Goal: Task Accomplishment & Management: Manage account settings

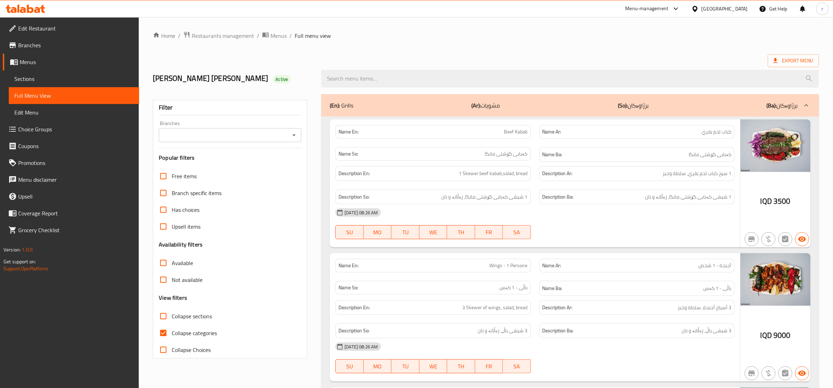
click at [128, 79] on span "Sections" at bounding box center [73, 79] width 119 height 8
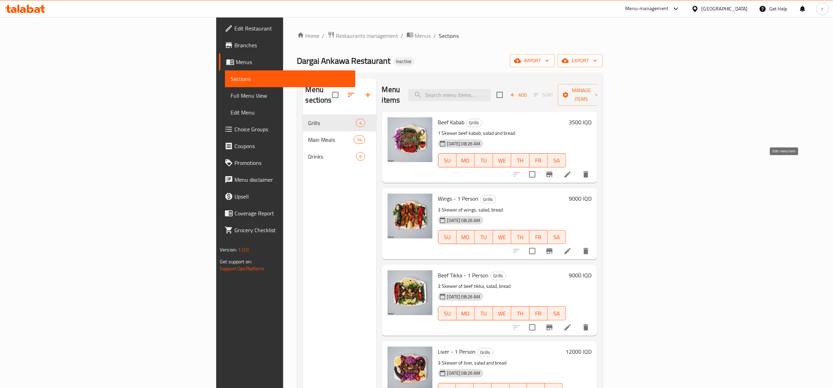
click at [571, 171] on icon at bounding box center [568, 174] width 6 height 6
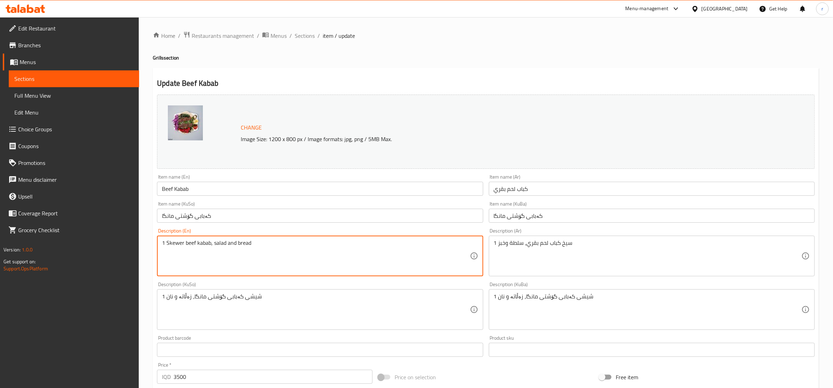
click at [231, 243] on textarea "1 Skewer beef kabab, salad and bread" at bounding box center [316, 256] width 308 height 33
click at [304, 34] on span "Sections" at bounding box center [305, 36] width 20 height 8
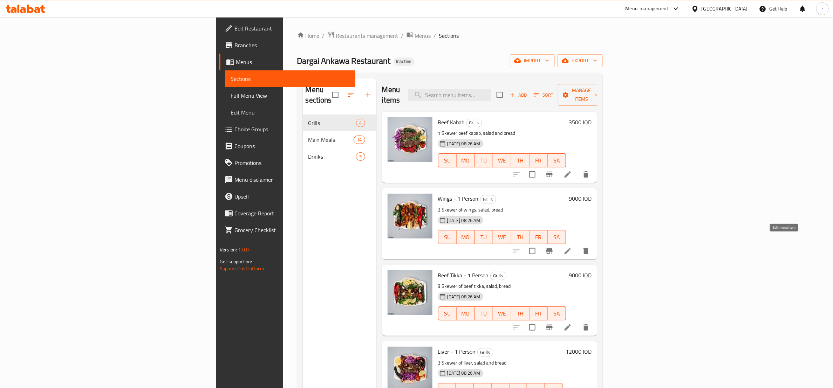
click at [572, 247] on icon at bounding box center [568, 251] width 8 height 8
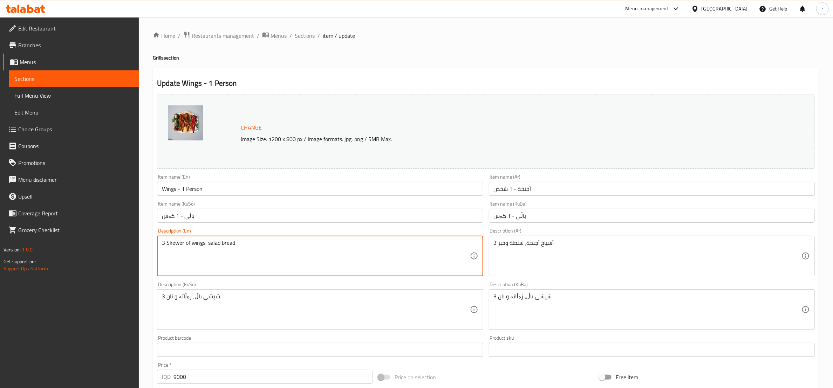
paste textarea "and"
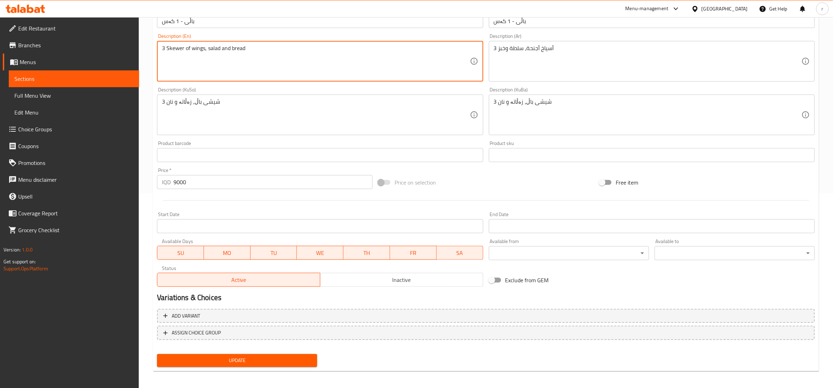
scroll to position [197, 0]
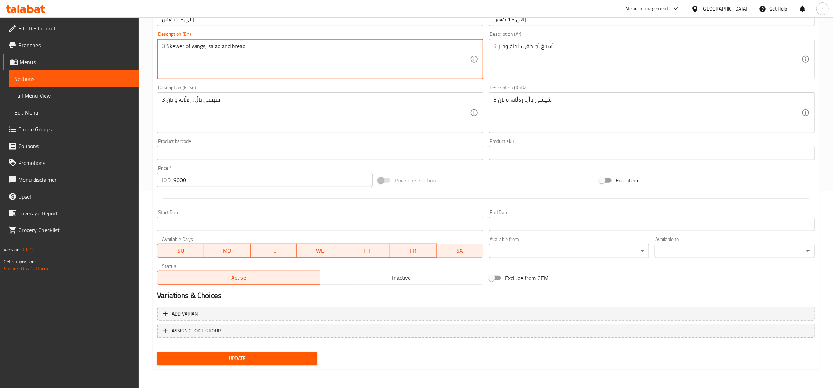
type textarea "3 Skewer of wings, salad and bread"
click at [270, 359] on span "Update" at bounding box center [237, 358] width 149 height 9
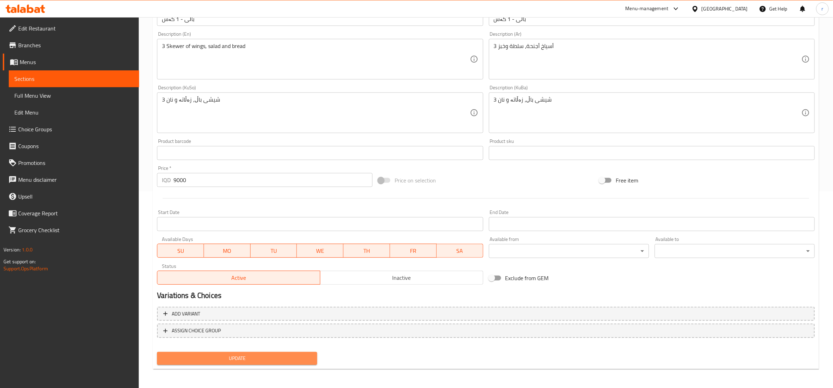
click at [244, 357] on span "Update" at bounding box center [237, 358] width 149 height 9
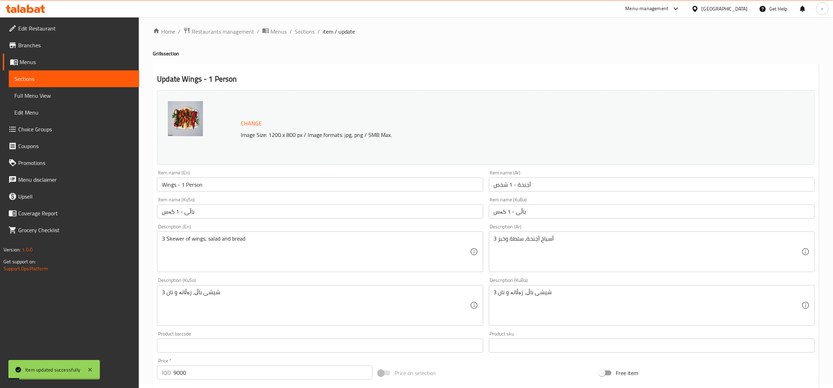
scroll to position [0, 0]
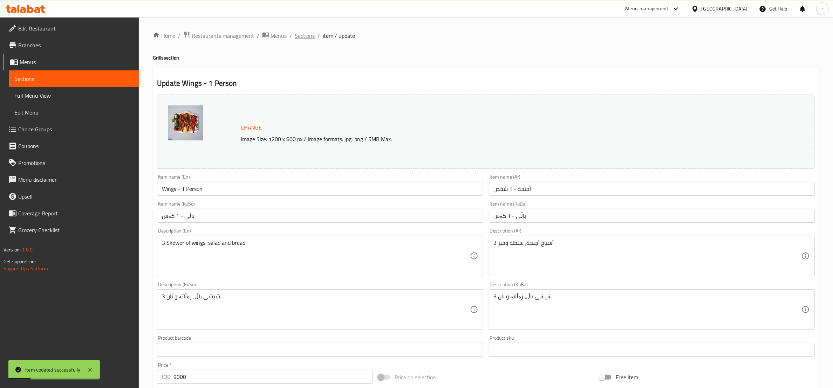
click at [306, 40] on span "Sections" at bounding box center [305, 36] width 20 height 8
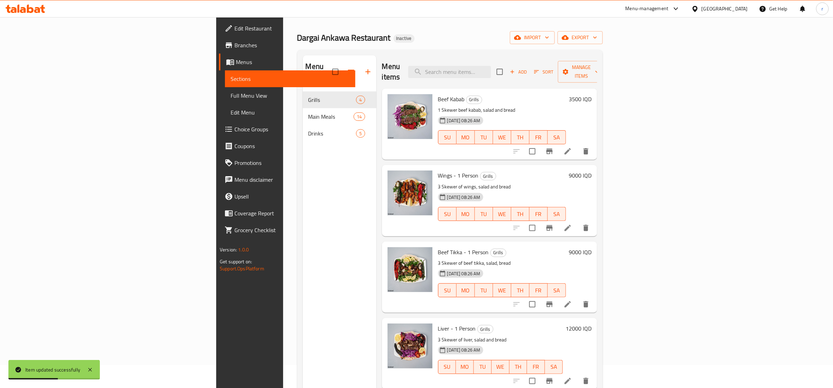
scroll to position [88, 0]
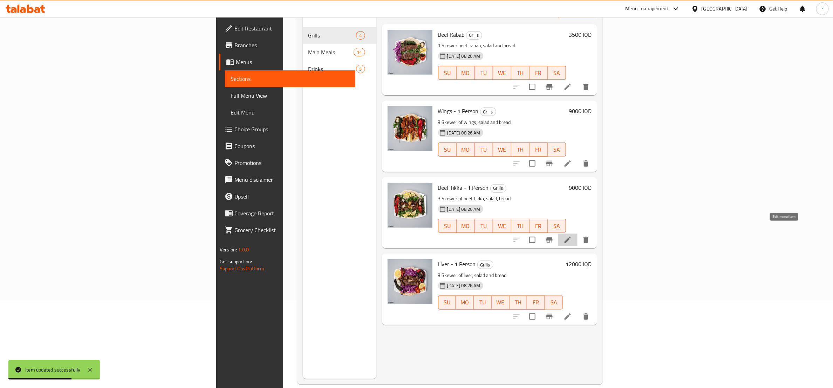
click at [572, 236] on icon at bounding box center [568, 240] width 8 height 8
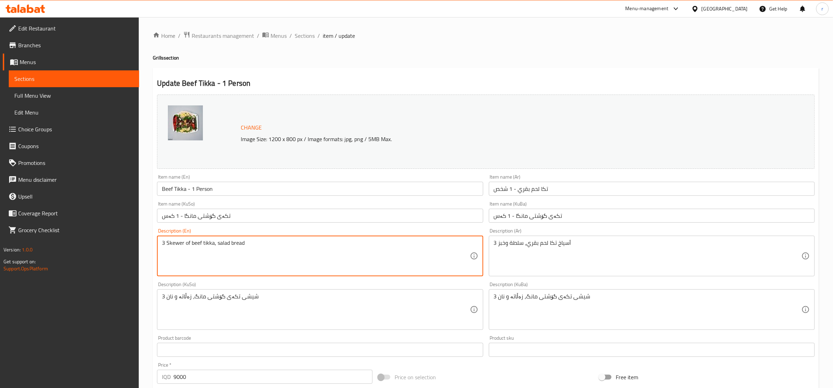
paste textarea "and"
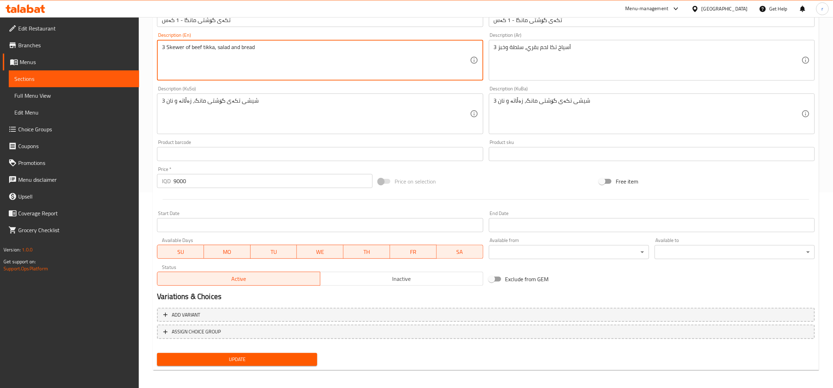
scroll to position [197, 0]
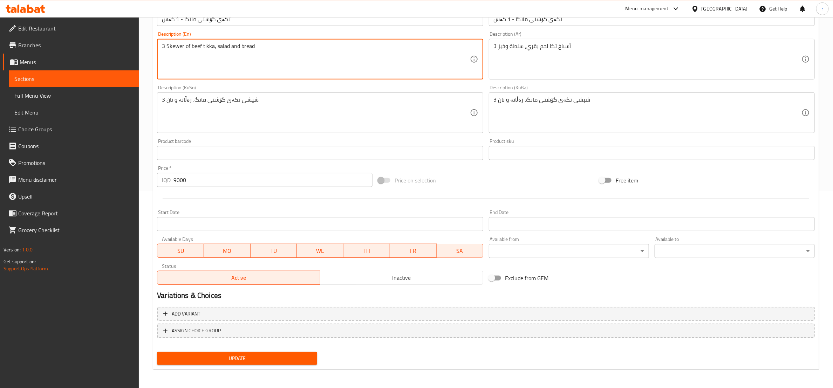
type textarea "3 Skewer of beef tikka, salad and bread"
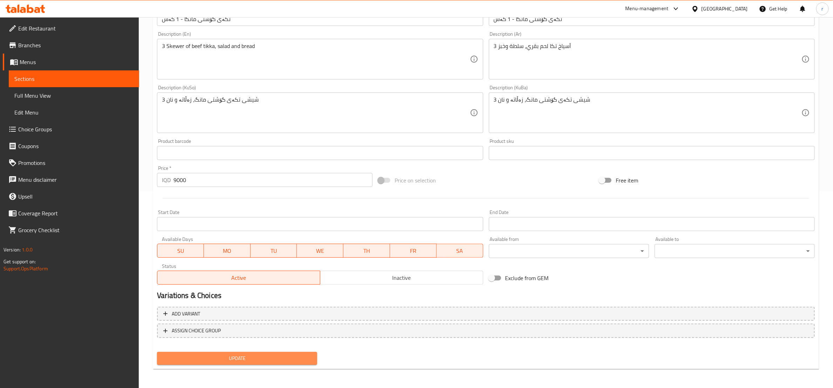
click at [222, 360] on span "Update" at bounding box center [237, 358] width 149 height 9
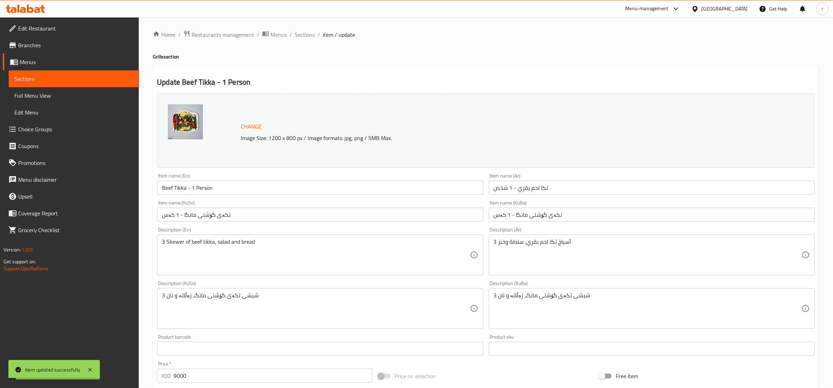
scroll to position [0, 0]
click at [307, 39] on span "Sections" at bounding box center [305, 36] width 20 height 8
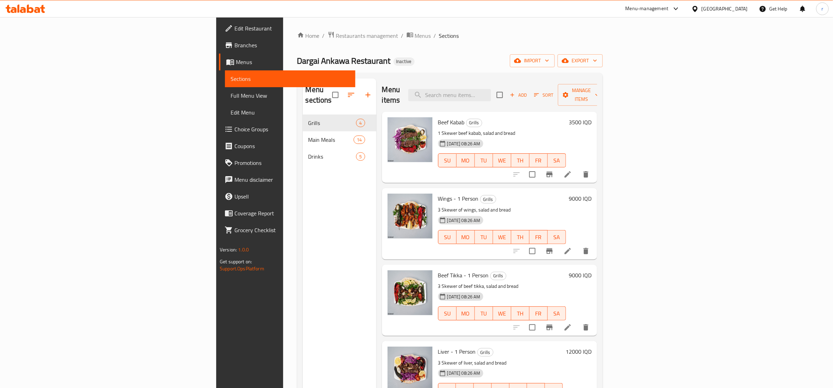
click at [231, 91] on span "Full Menu View" at bounding box center [290, 95] width 119 height 8
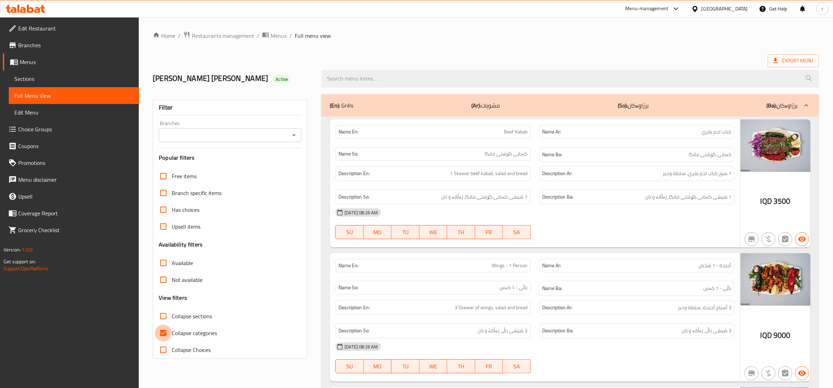
click at [163, 329] on input "Collapse categories" at bounding box center [163, 333] width 17 height 17
checkbox input "false"
click at [163, 314] on input "Collapse sections" at bounding box center [163, 316] width 17 height 17
checkbox input "true"
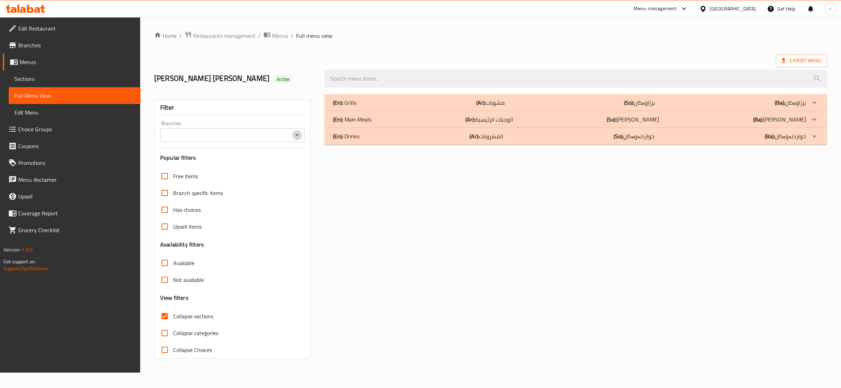
click at [299, 136] on icon "Open" at bounding box center [297, 135] width 8 height 8
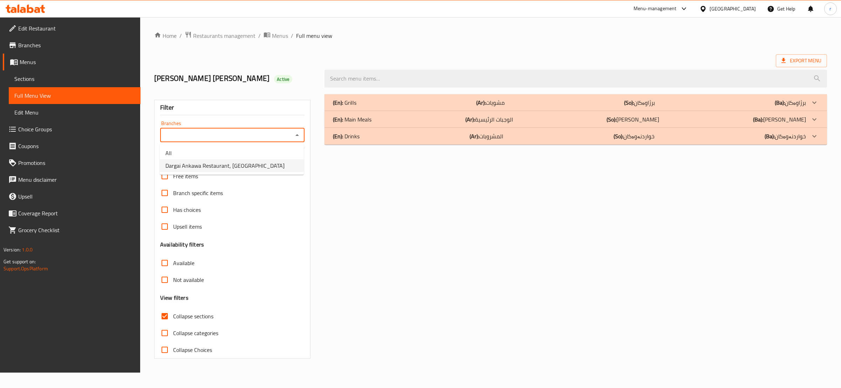
click at [274, 170] on li "Dargai Ankawa Restaurant, [GEOGRAPHIC_DATA]" at bounding box center [232, 165] width 144 height 13
type input "Dargai Ankawa Restaurant, [GEOGRAPHIC_DATA]"
click at [386, 137] on div "(En): Drinks (Ar): المشروبات (So): خواردنەوەکان (Ba): خواردنەوەکان" at bounding box center [569, 136] width 473 height 8
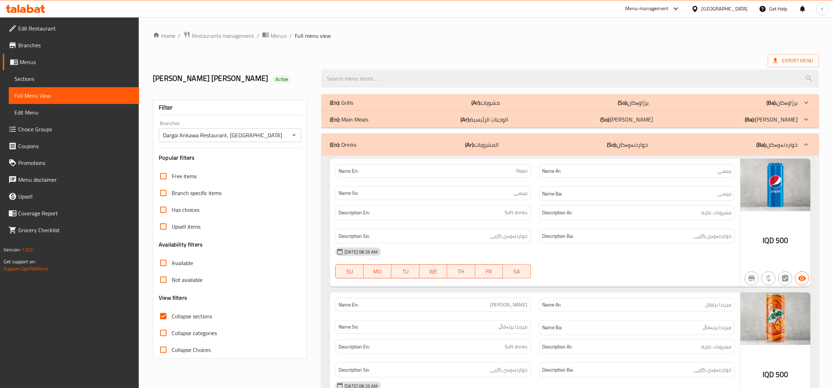
click at [423, 100] on div "(En): Grills (Ar): مشويات (So): برژاوەکان (Ba): برژاوەکان" at bounding box center [564, 102] width 468 height 8
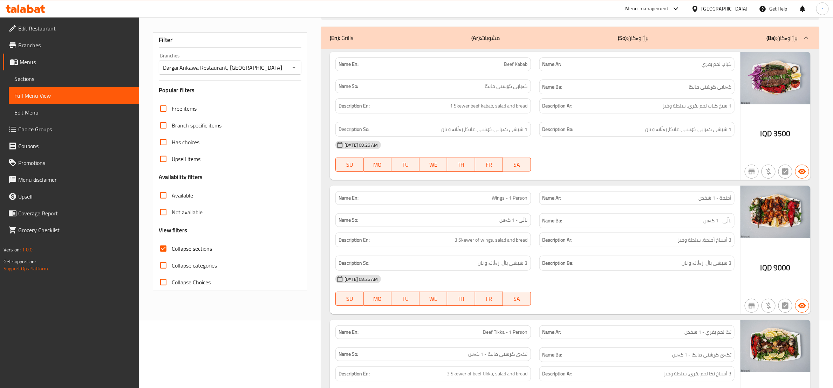
scroll to position [88, 0]
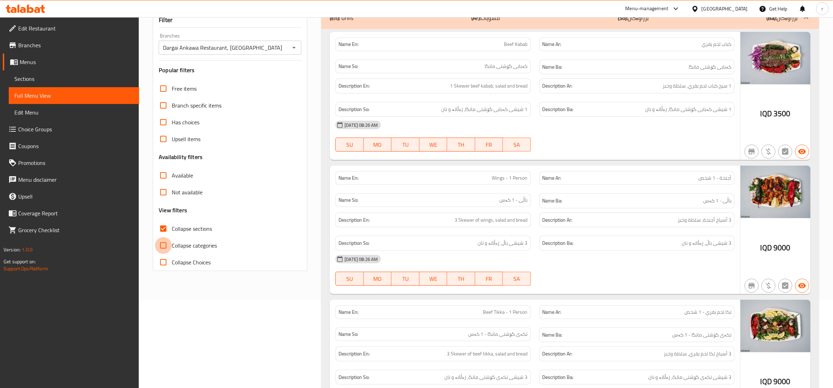
click at [162, 243] on input "Collapse categories" at bounding box center [163, 245] width 17 height 17
checkbox input "true"
click at [161, 229] on input "Collapse sections" at bounding box center [163, 228] width 17 height 17
checkbox input "false"
click at [164, 246] on input "Collapse categories" at bounding box center [163, 245] width 17 height 17
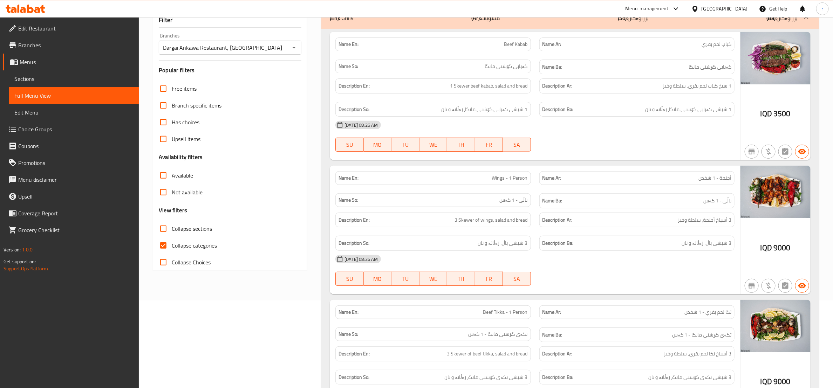
checkbox input "false"
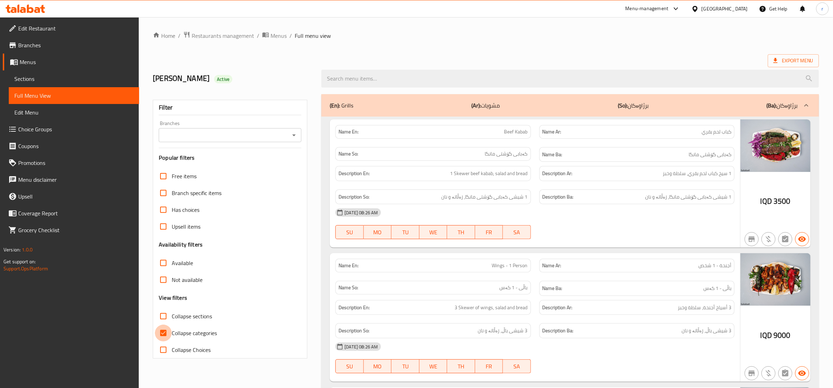
click at [162, 331] on input "Collapse categories" at bounding box center [163, 333] width 17 height 17
checkbox input "false"
click at [161, 315] on input "Collapse sections" at bounding box center [163, 316] width 17 height 17
checkbox input "true"
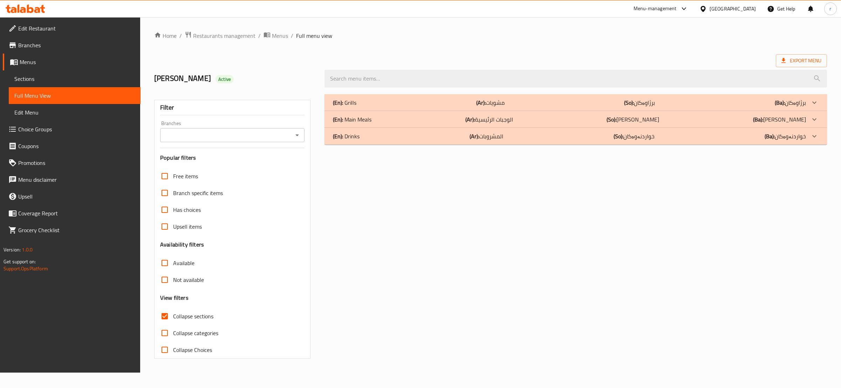
click at [298, 136] on icon "Open" at bounding box center [297, 136] width 4 height 2
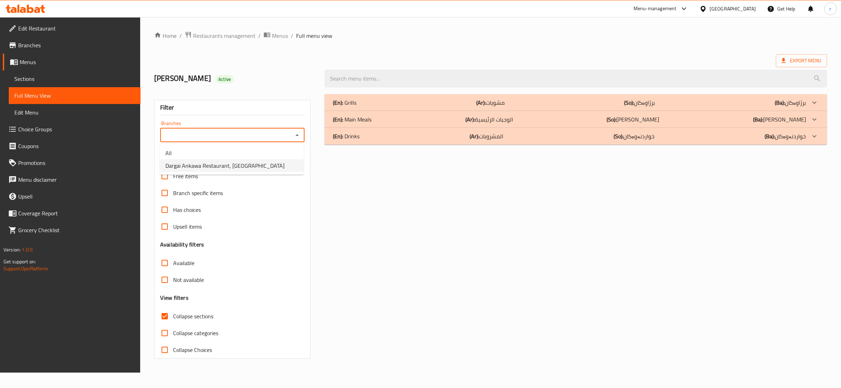
click at [285, 165] on li "Dargai Ankawa Restaurant, [GEOGRAPHIC_DATA]" at bounding box center [232, 165] width 144 height 13
type input "Dargai Ankawa Restaurant, [GEOGRAPHIC_DATA]"
click at [446, 135] on div "(En): Drinks (Ar): المشروبات (So): خواردنەوەکان (Ba): خواردنەوەکان" at bounding box center [569, 136] width 473 height 8
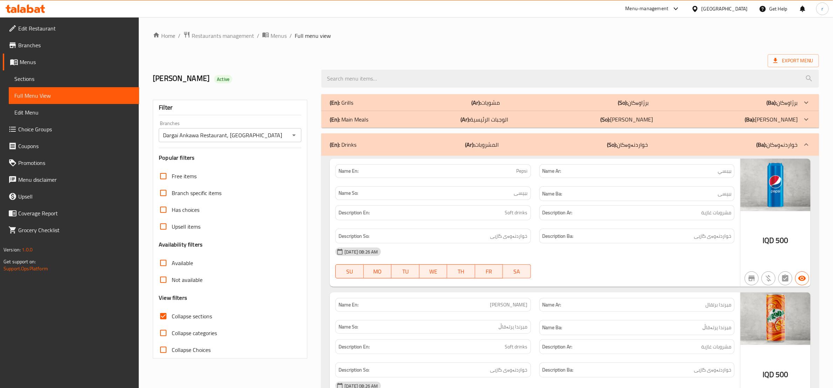
click at [443, 103] on div "(En): Grills (Ar): مشويات (So): برژاوەکان (Ba): برژاوەکان" at bounding box center [564, 102] width 468 height 8
